Goal: Check status: Check status

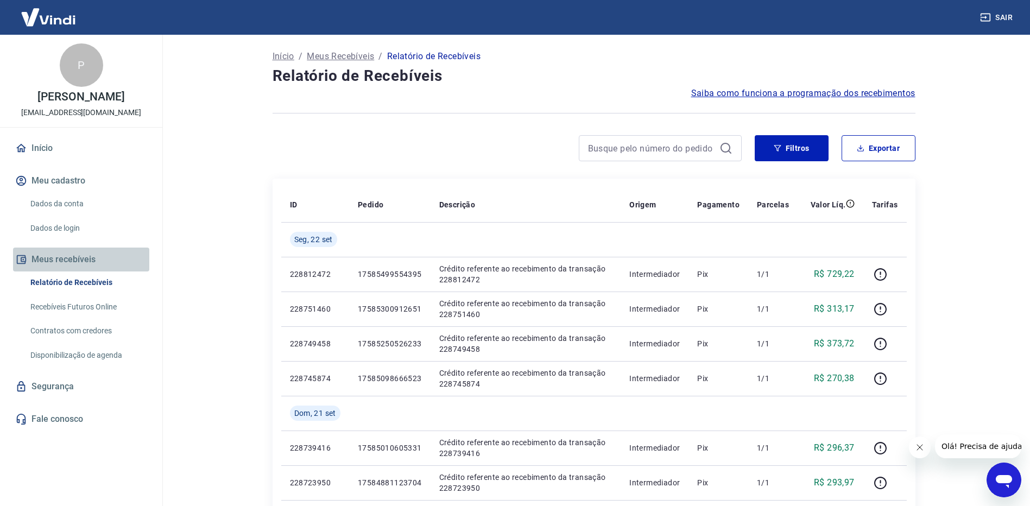
click at [70, 269] on button "Meus recebíveis" at bounding box center [81, 260] width 136 height 24
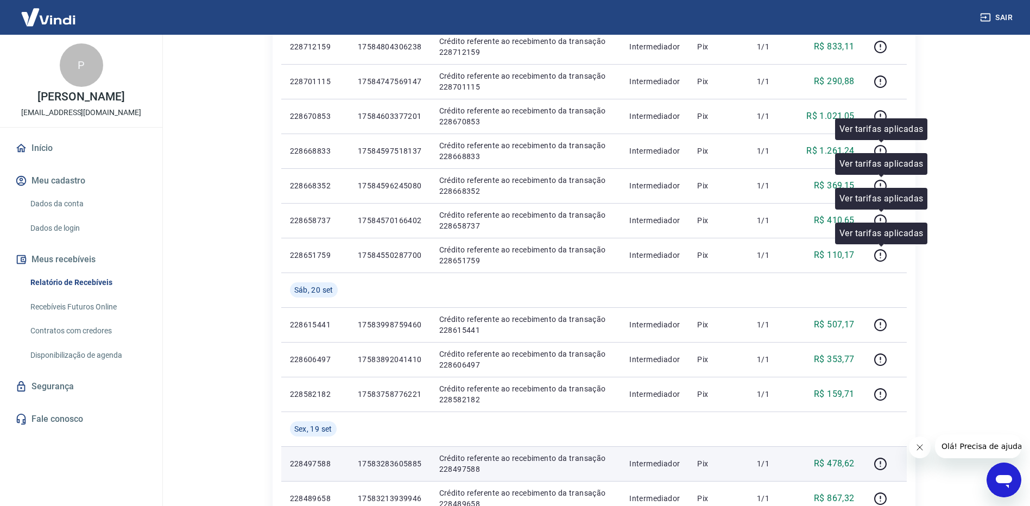
scroll to position [706, 0]
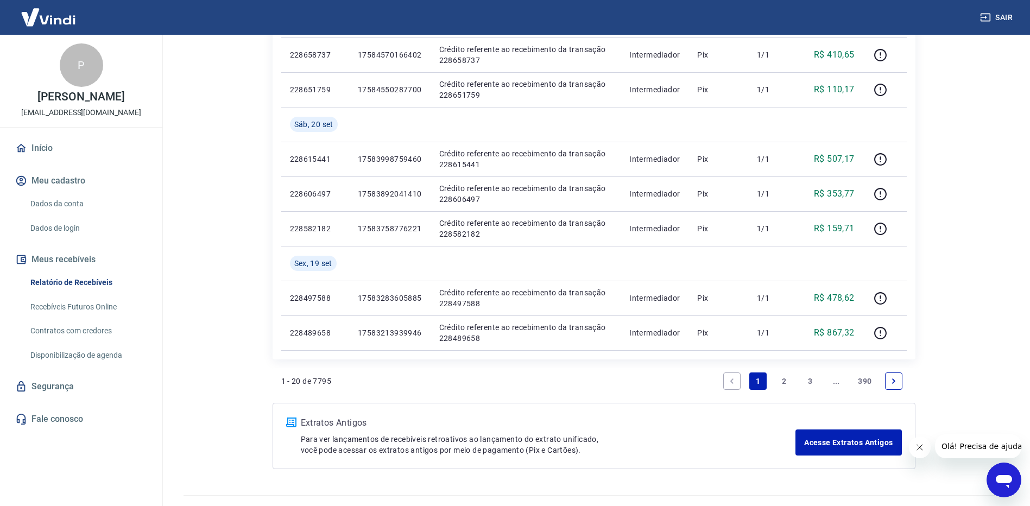
click at [897, 382] on icon "Next page" at bounding box center [894, 381] width 8 height 8
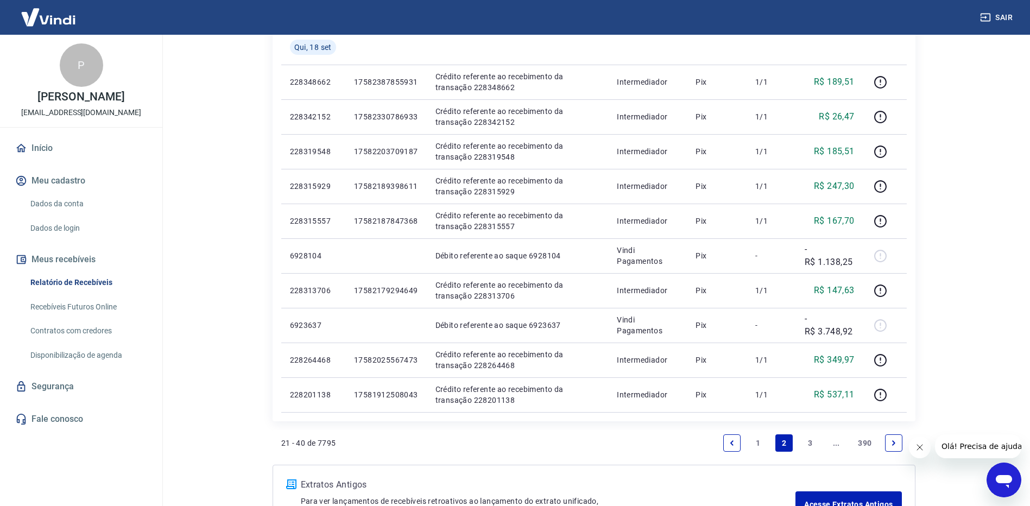
scroll to position [597, 0]
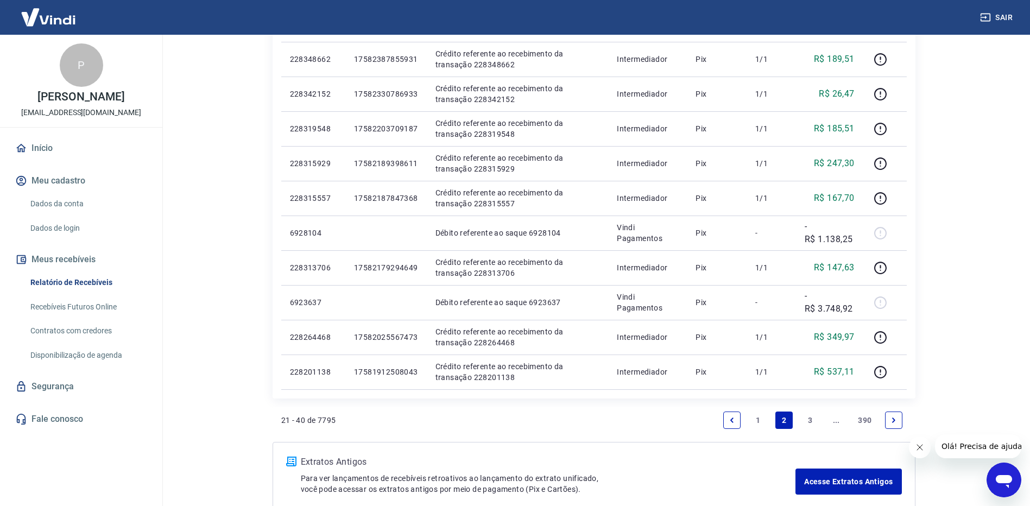
click at [732, 419] on icon "Previous page" at bounding box center [731, 419] width 3 height 5
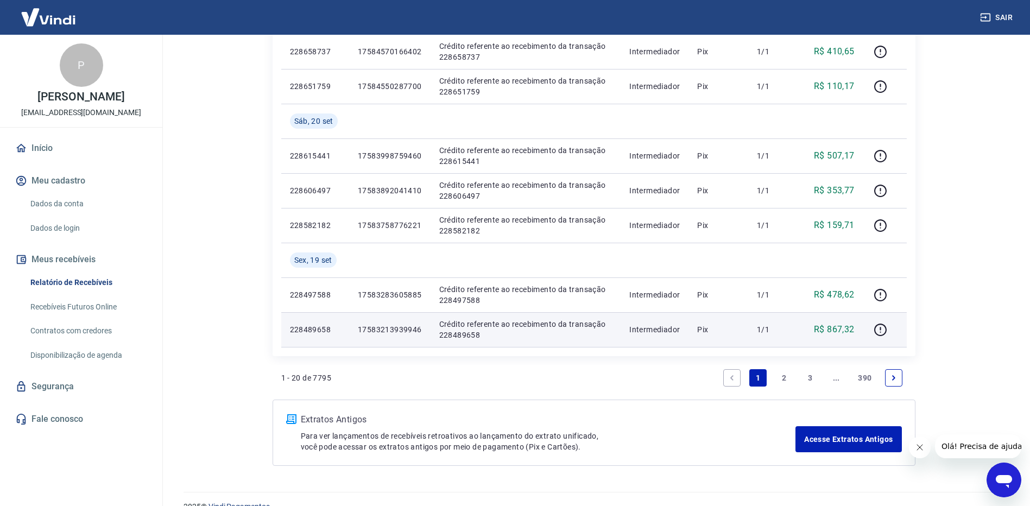
scroll to position [729, 0]
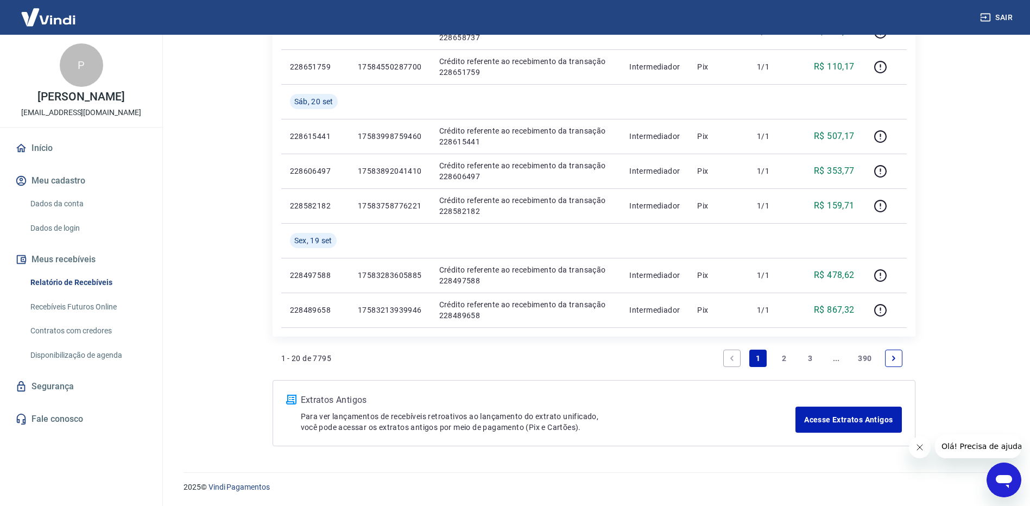
click at [898, 360] on link "Next page" at bounding box center [893, 358] width 17 height 17
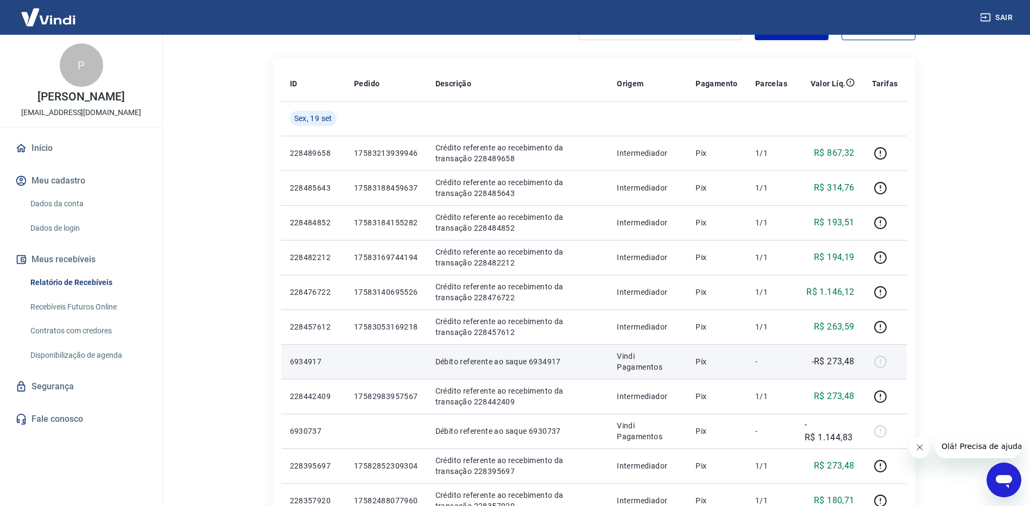
scroll to position [109, 0]
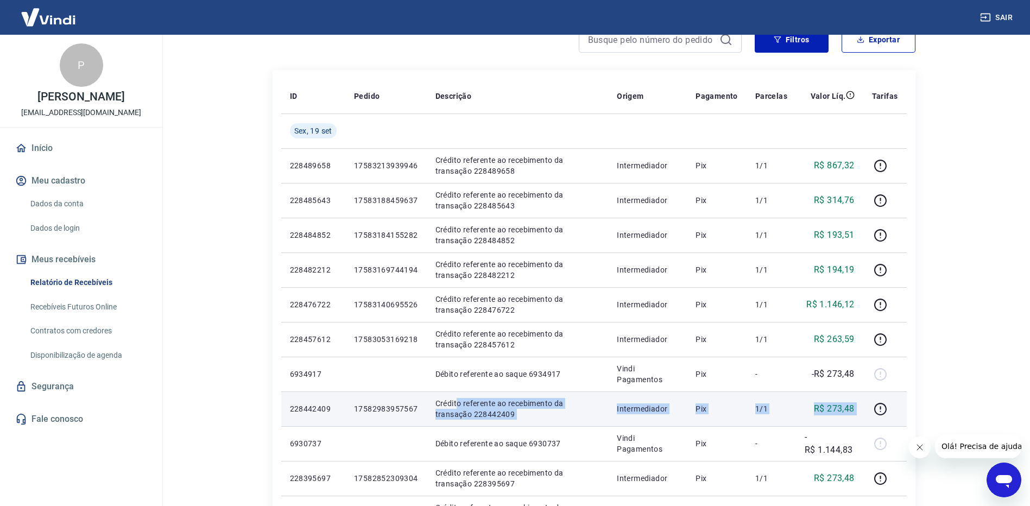
drag, startPoint x: 458, startPoint y: 402, endPoint x: 896, endPoint y: 419, distance: 438.4
click at [896, 419] on tr "228442409 17582983957567 Crédito referente ao recebimento da transação 22844240…" at bounding box center [593, 408] width 625 height 35
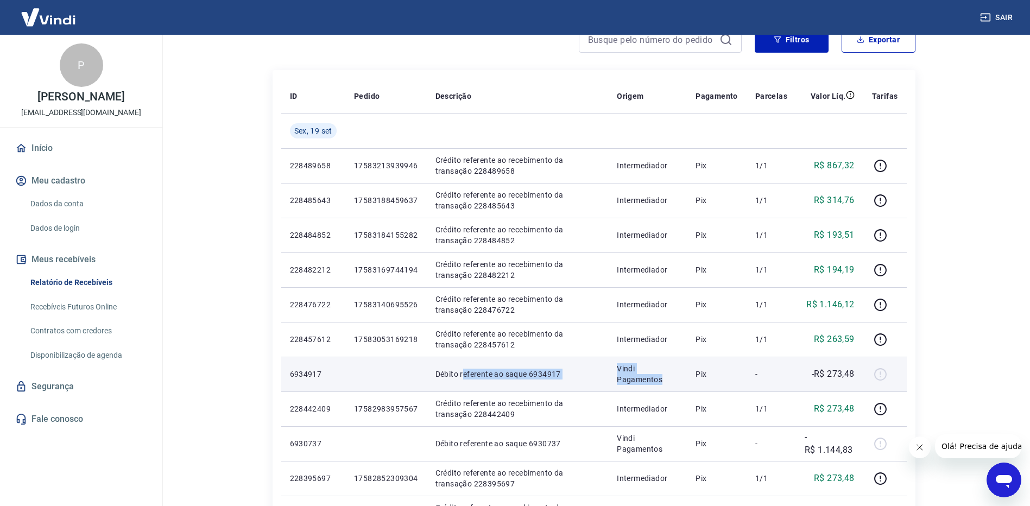
drag, startPoint x: 464, startPoint y: 367, endPoint x: 663, endPoint y: 381, distance: 199.7
click at [663, 381] on tr "6934917 Débito referente ao saque 6934917 Vindi Pagamentos Pix - -R$ 273,48" at bounding box center [593, 374] width 625 height 35
click at [663, 381] on p "Vindi Pagamentos" at bounding box center [647, 374] width 61 height 22
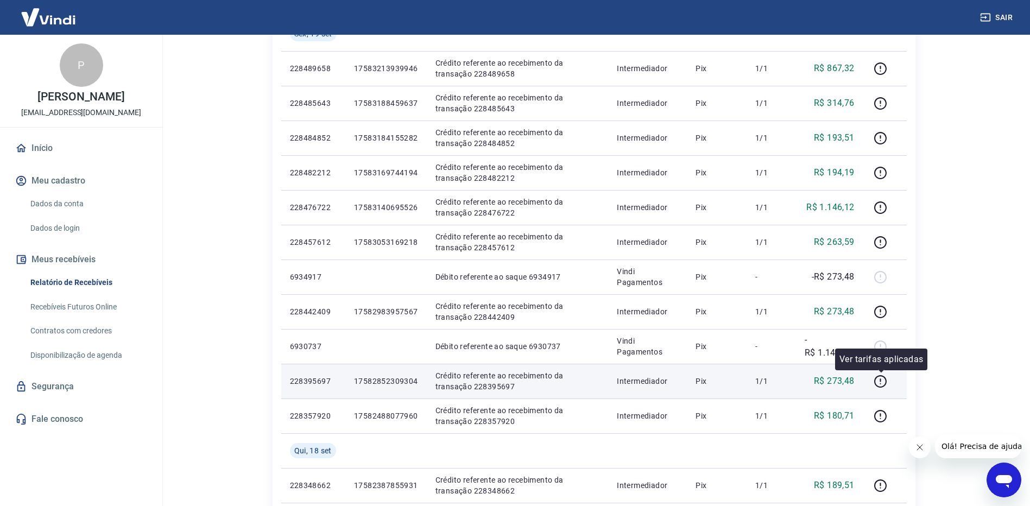
scroll to position [217, 0]
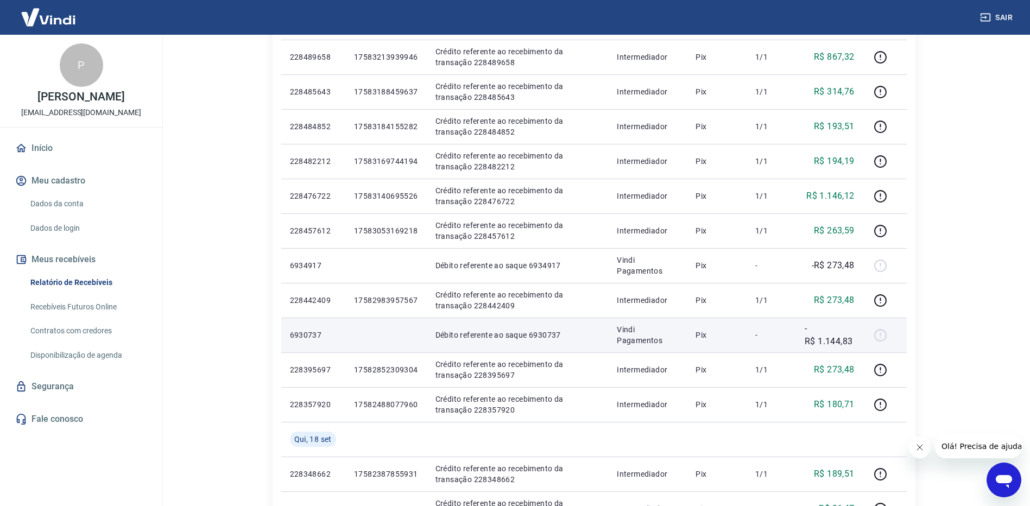
click at [882, 334] on div at bounding box center [885, 334] width 26 height 17
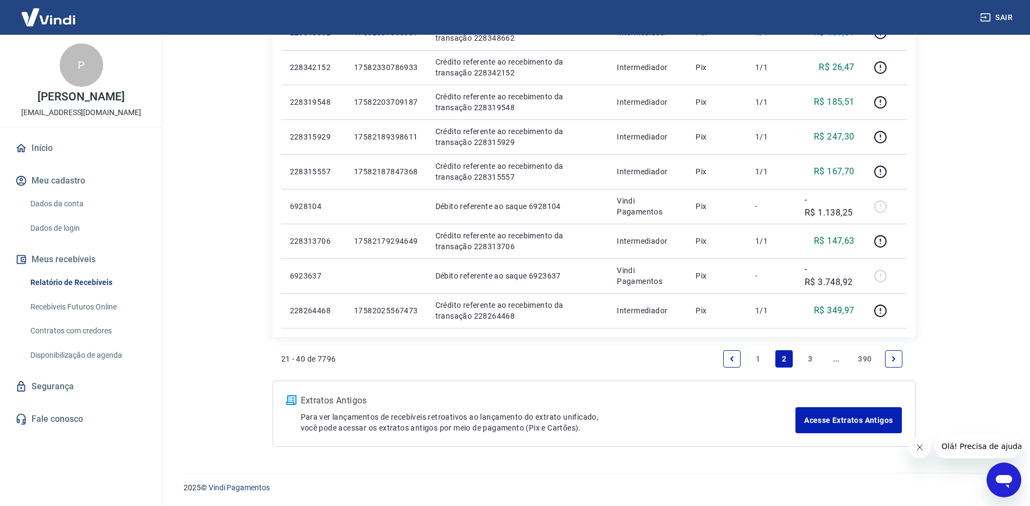
scroll to position [659, 0]
click at [756, 359] on link "1" at bounding box center [757, 358] width 17 height 17
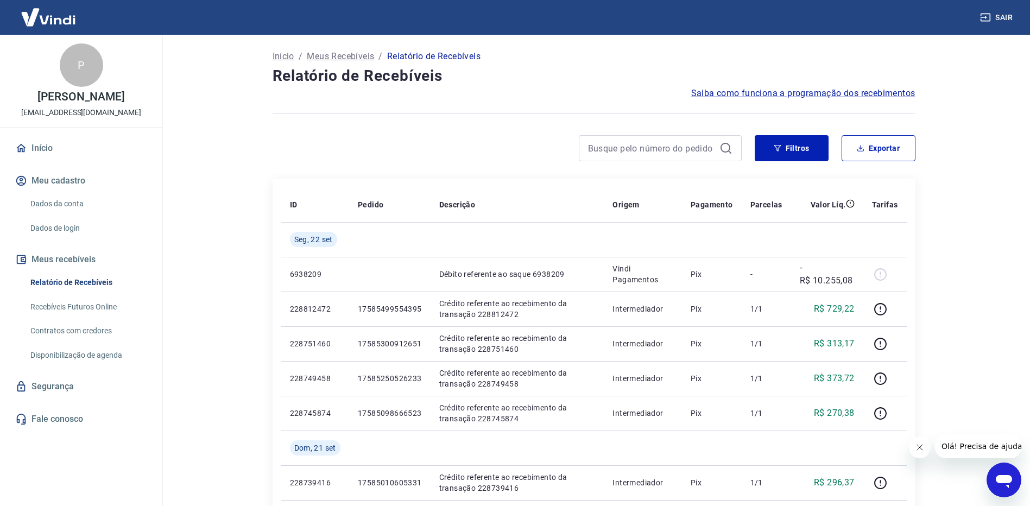
click at [1003, 474] on icon "Abrir janela de mensagens" at bounding box center [1004, 480] width 20 height 20
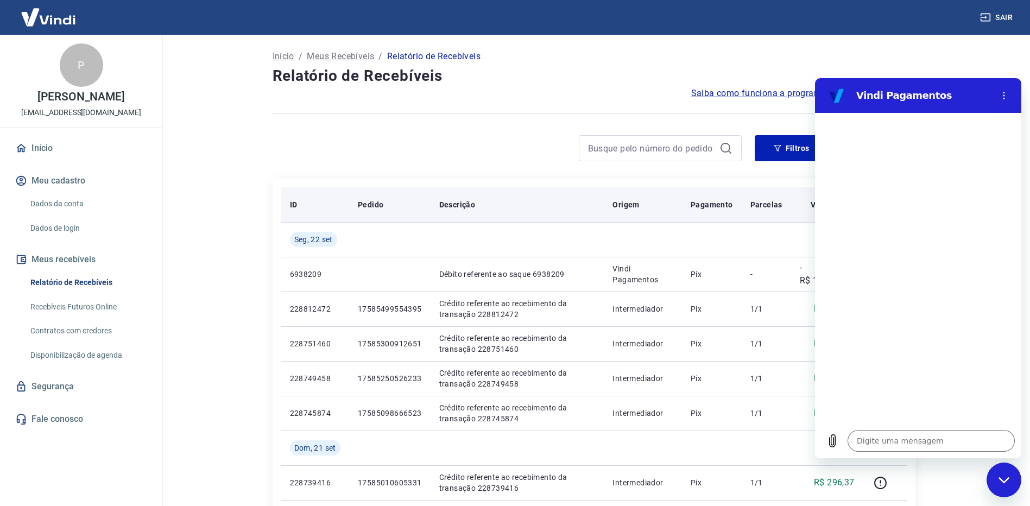
click at [638, 221] on th "Origem" at bounding box center [643, 204] width 78 height 35
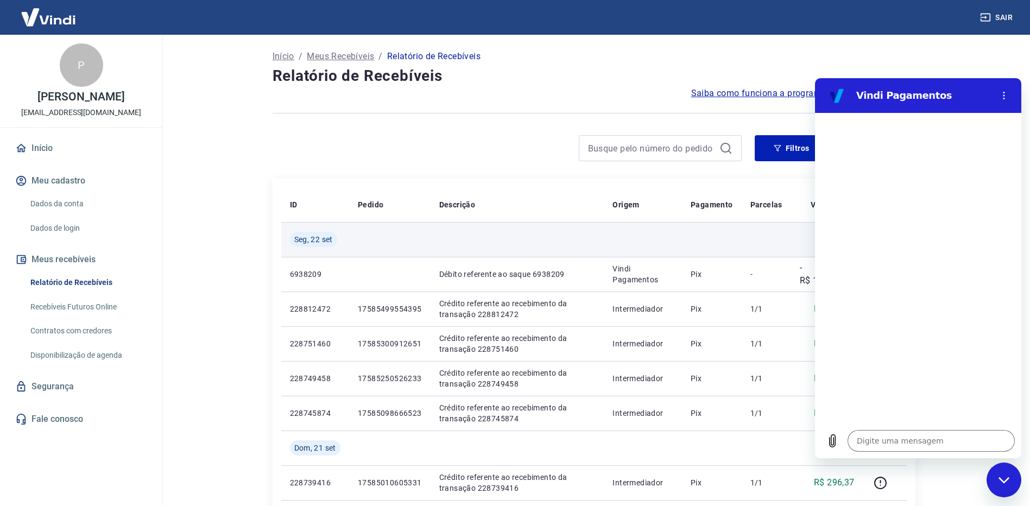
click at [730, 248] on td at bounding box center [712, 239] width 60 height 35
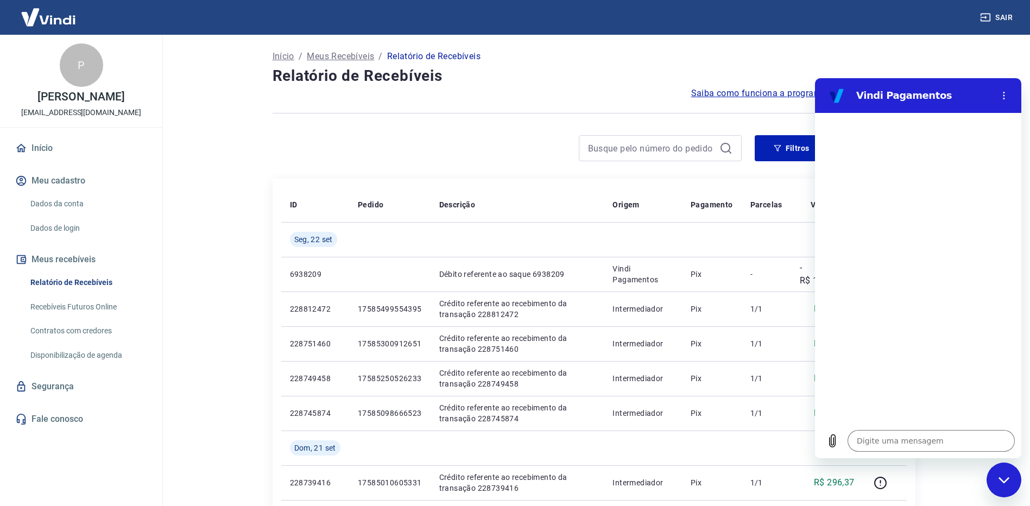
click at [1005, 483] on icon "Fechar janela de mensagens" at bounding box center [1003, 480] width 11 height 7
type textarea "x"
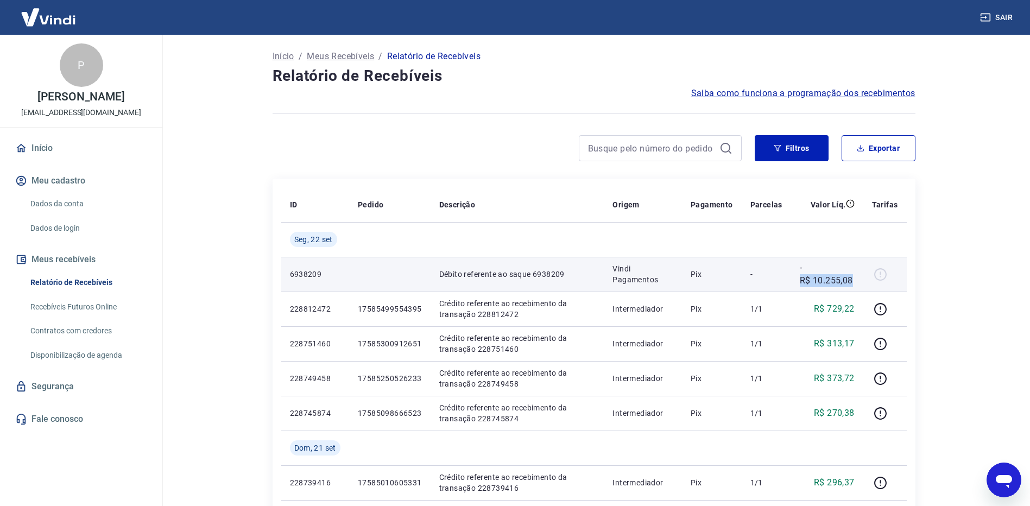
drag, startPoint x: 800, startPoint y: 279, endPoint x: 858, endPoint y: 279, distance: 58.1
click at [858, 279] on td "-R$ 10.255,08" at bounding box center [827, 274] width 72 height 35
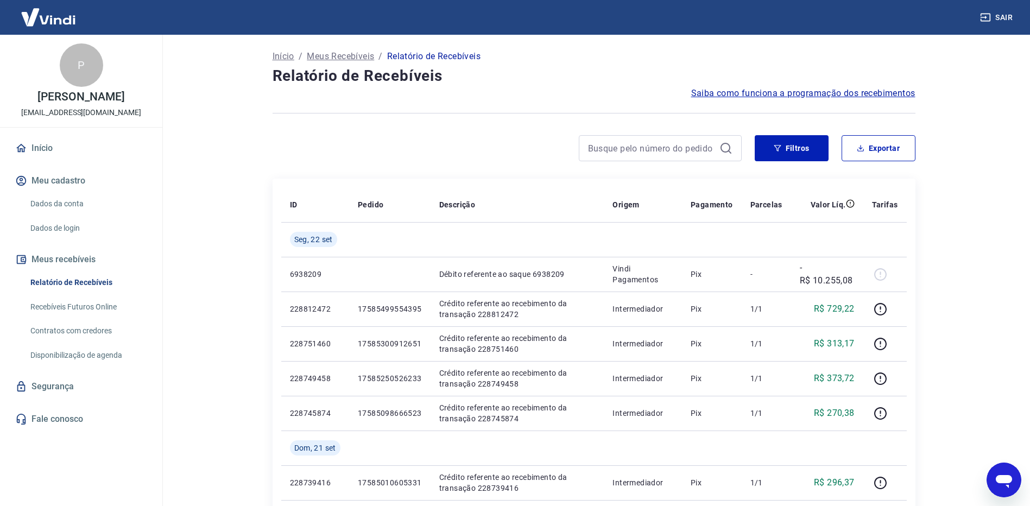
click at [985, 271] on main "Início / Meus Recebíveis / Relatório de Recebíveis Relatório de Recebíveis Saib…" at bounding box center [593, 270] width 872 height 471
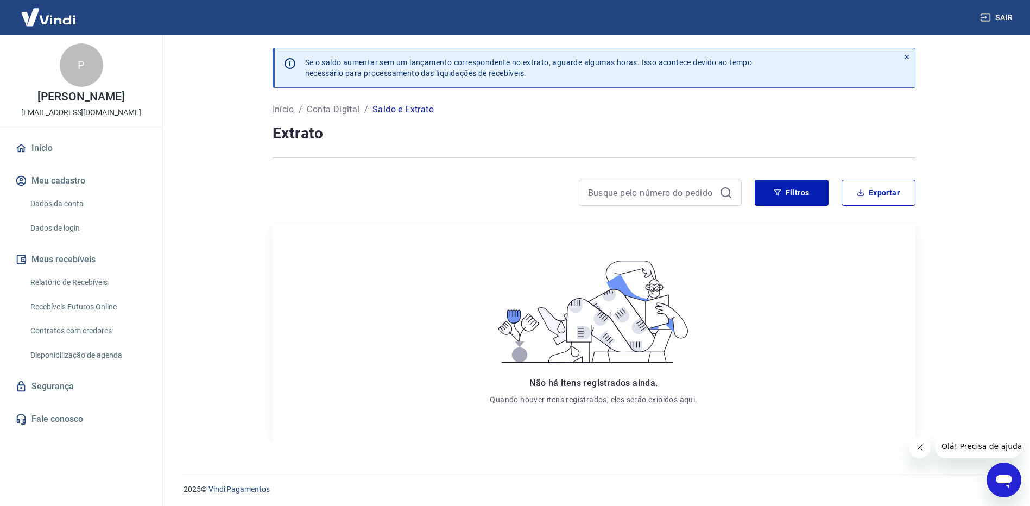
click at [71, 294] on link "Relatório de Recebíveis" at bounding box center [87, 282] width 123 height 22
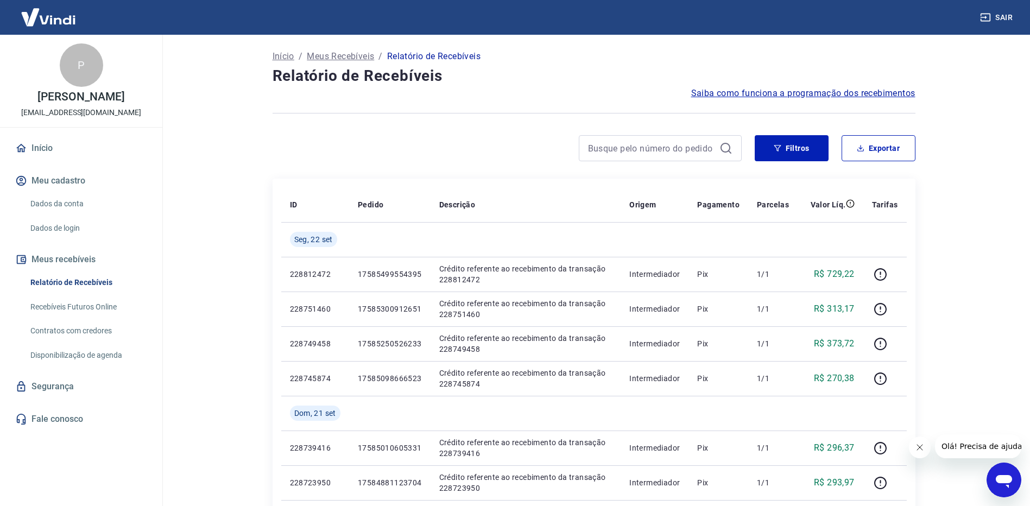
click at [82, 317] on link "Recebíveis Futuros Online" at bounding box center [87, 307] width 123 height 22
